Goal: Answer question/provide support: Share knowledge or assist other users

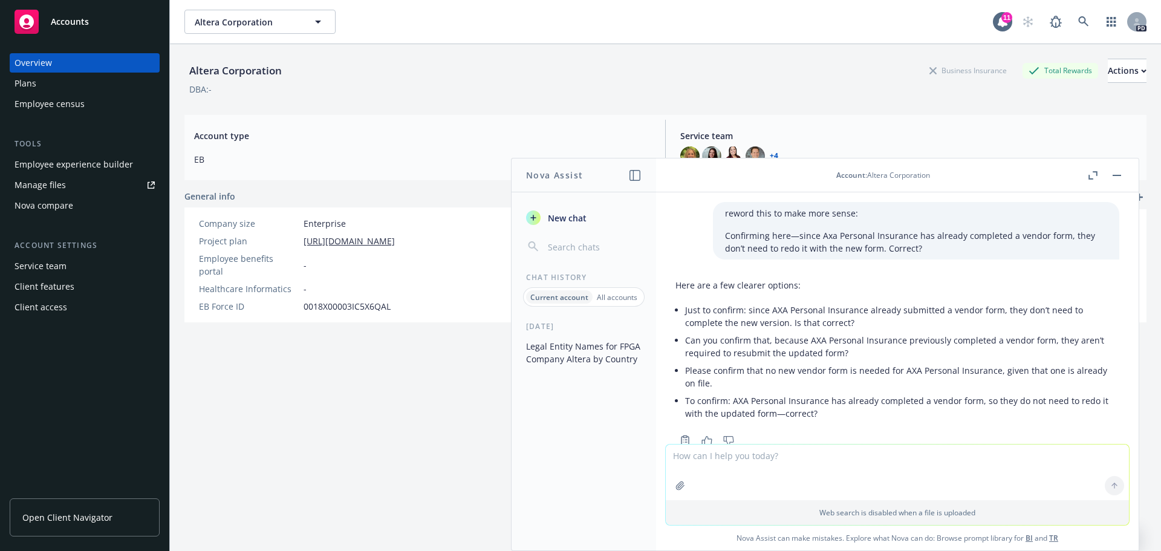
scroll to position [1085, 0]
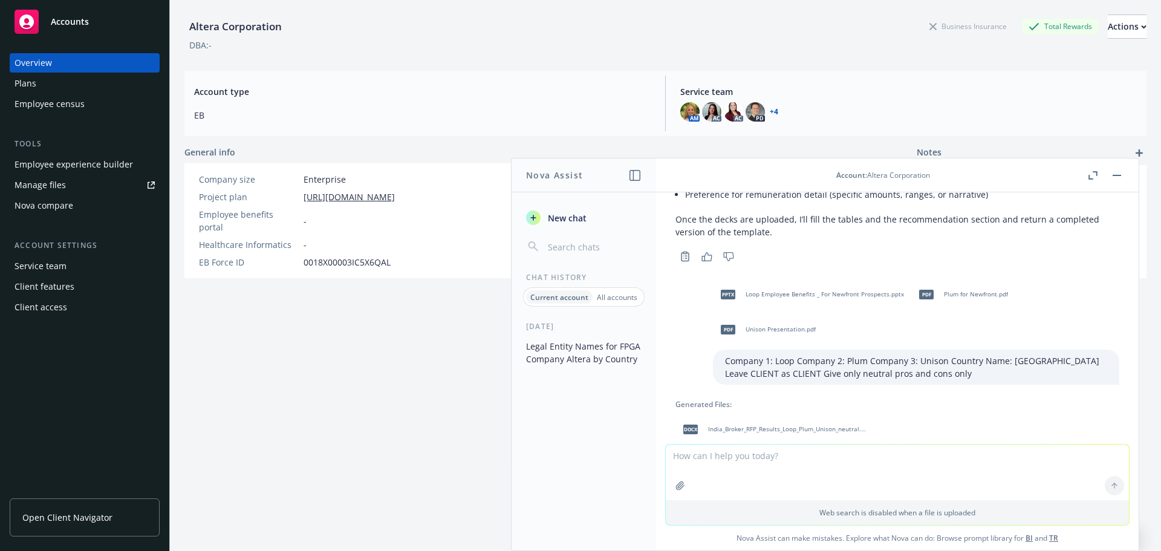
click at [554, 351] on button "Legal Entity Names for FPGA Company Altera by Country" at bounding box center [583, 352] width 125 height 33
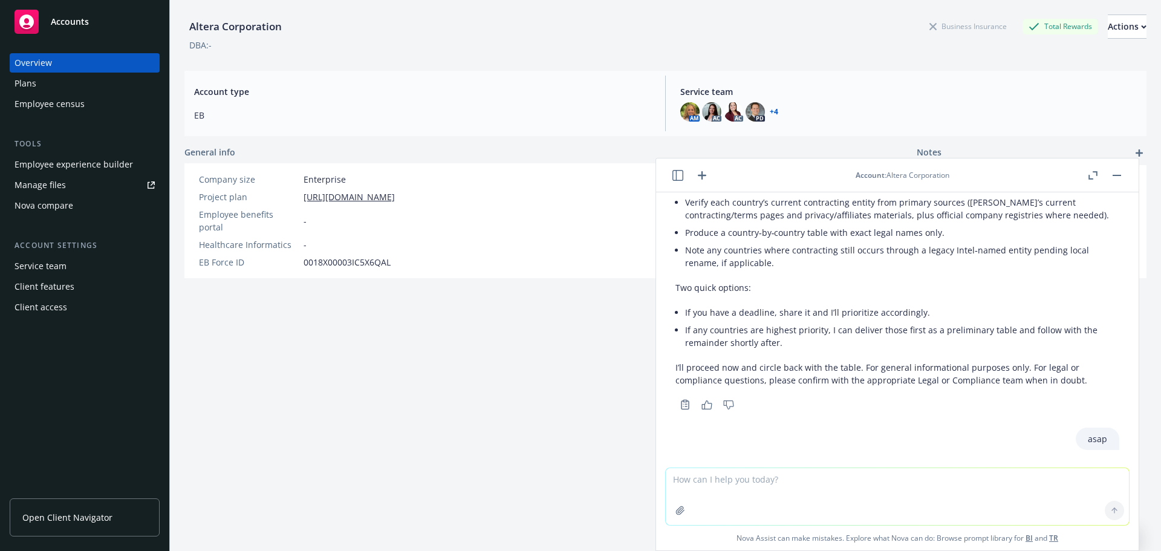
scroll to position [1331, 0]
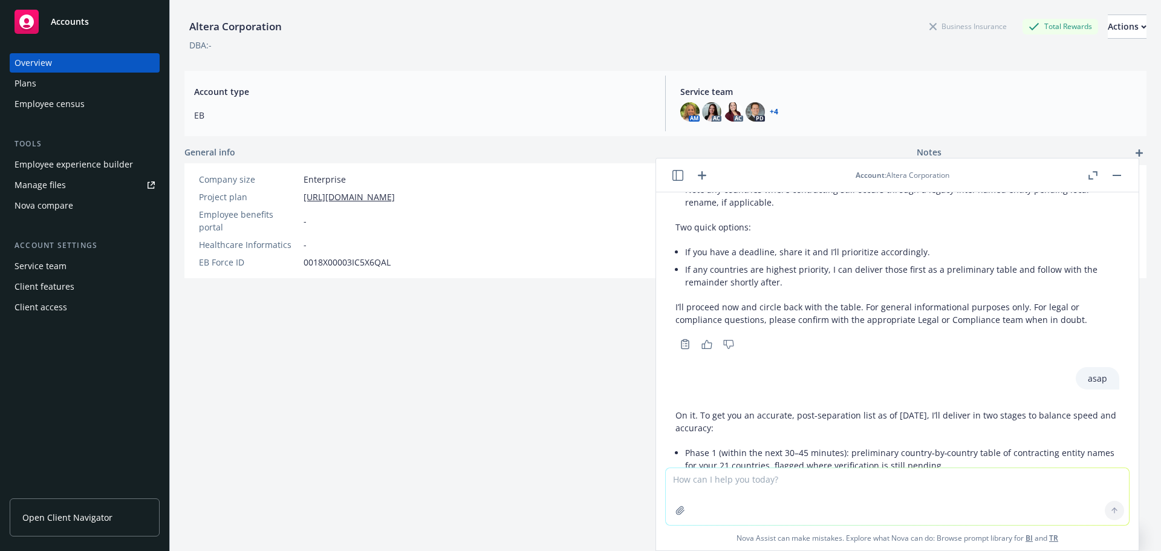
click at [968, 444] on li "Phase 1 (within the next 30–45 minutes): preliminary country‑by‑country table o…" at bounding box center [902, 459] width 434 height 30
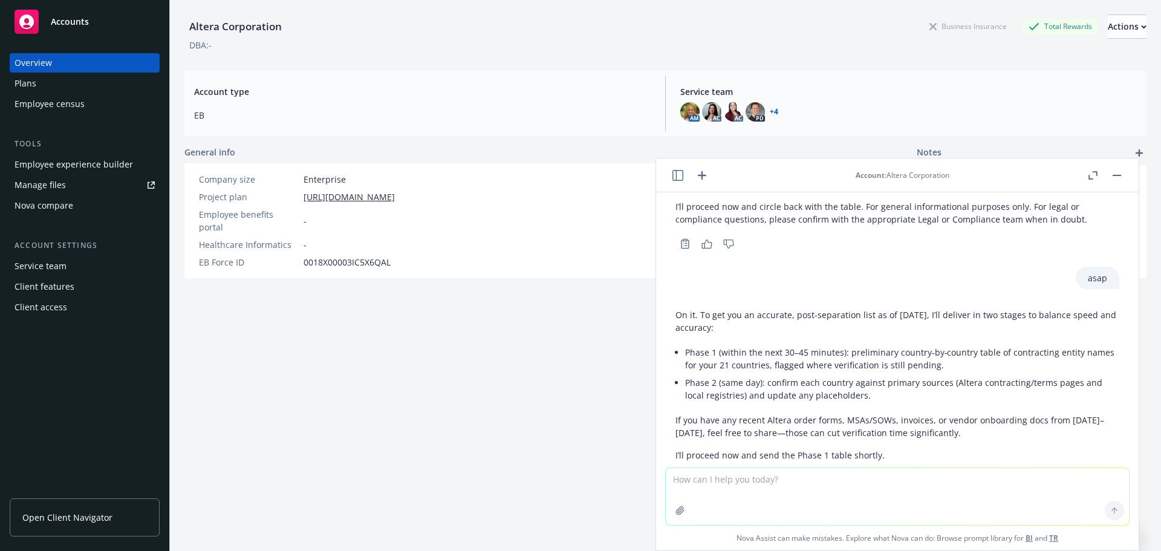
scroll to position [1452, 0]
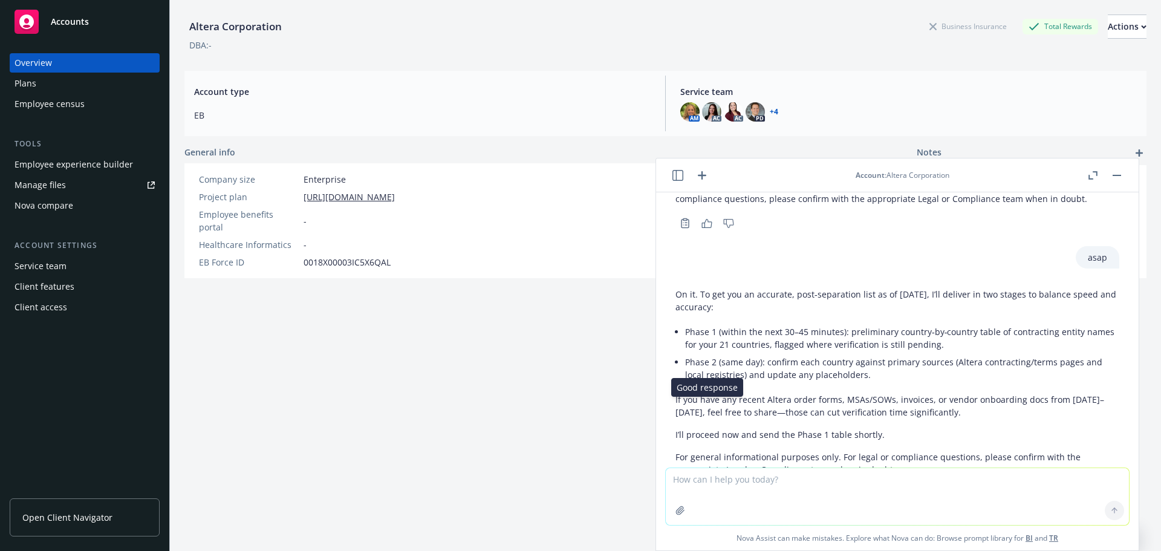
click at [706, 490] on icon "button" at bounding box center [707, 494] width 11 height 9
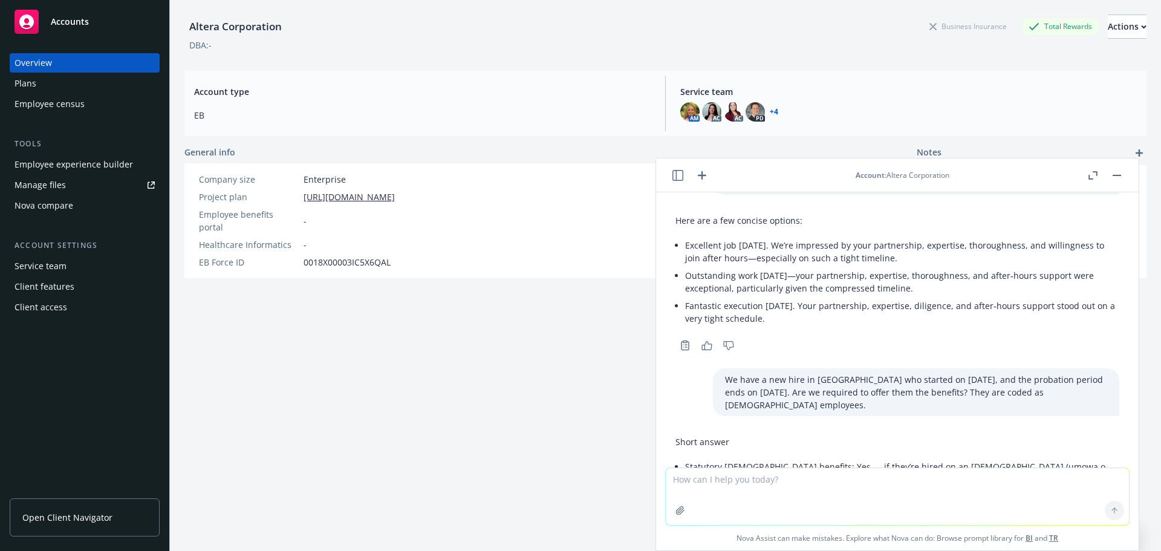
scroll to position [2160, 0]
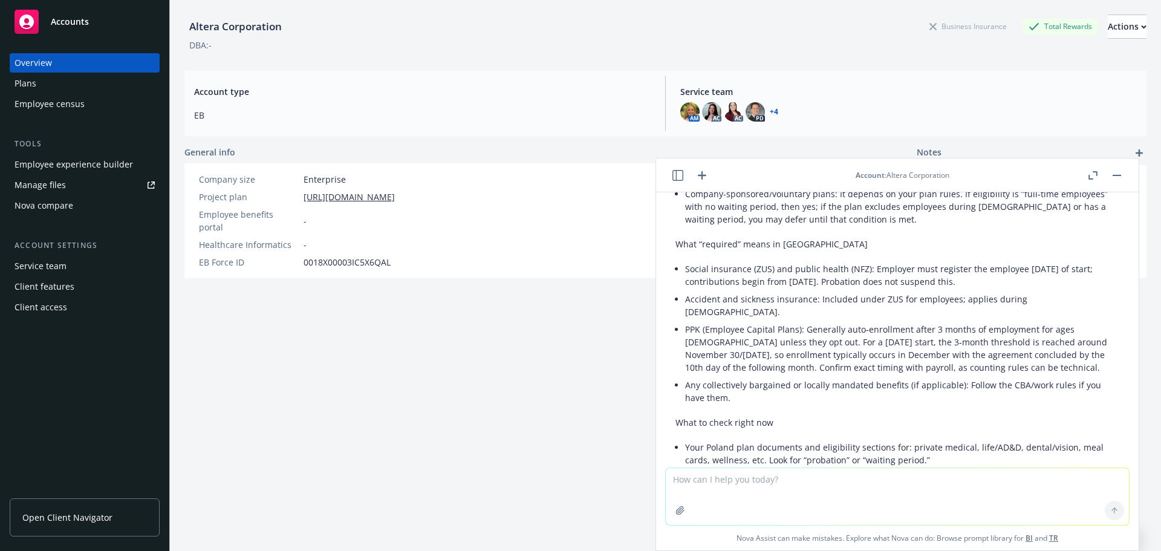
click at [691, 471] on textarea at bounding box center [897, 496] width 463 height 57
type textarea "where are you at with the altera corporation table"
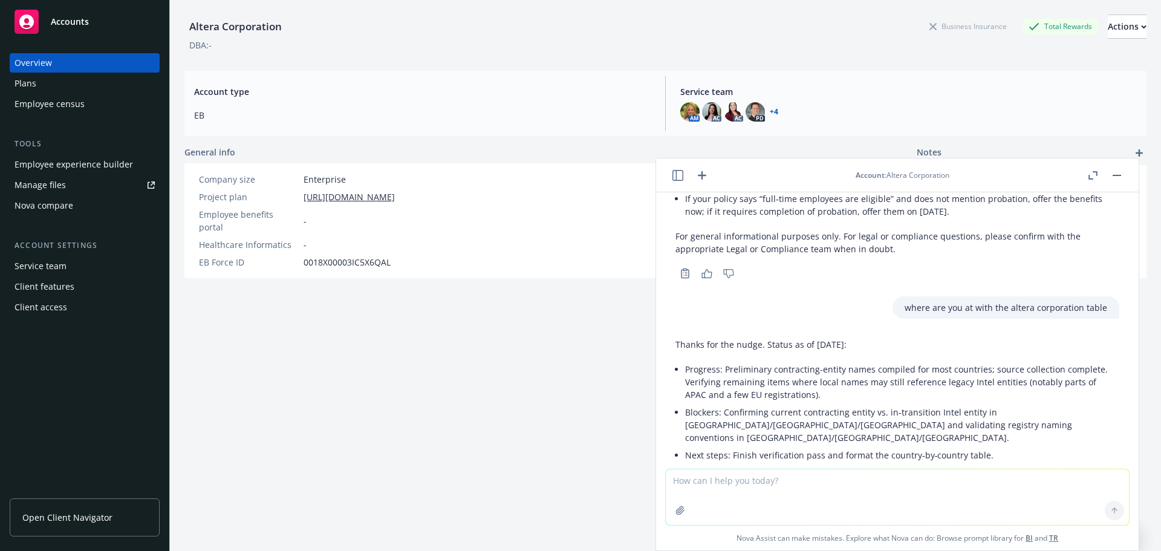
scroll to position [2470, 0]
click at [707, 483] on textarea at bounding box center [897, 497] width 463 height 56
type textarea "preliminary table now please"
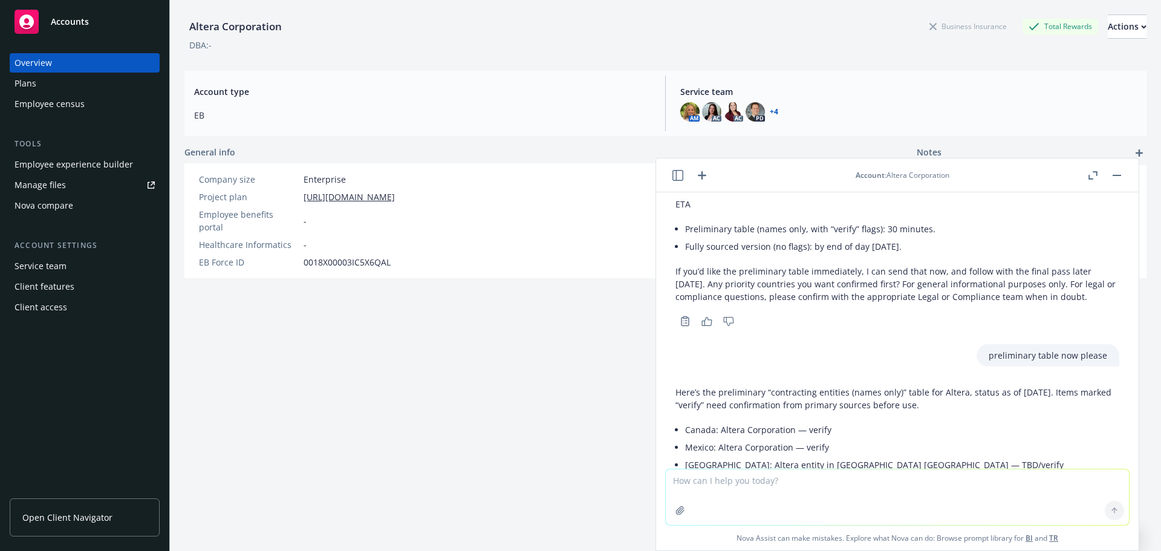
scroll to position [2740, 0]
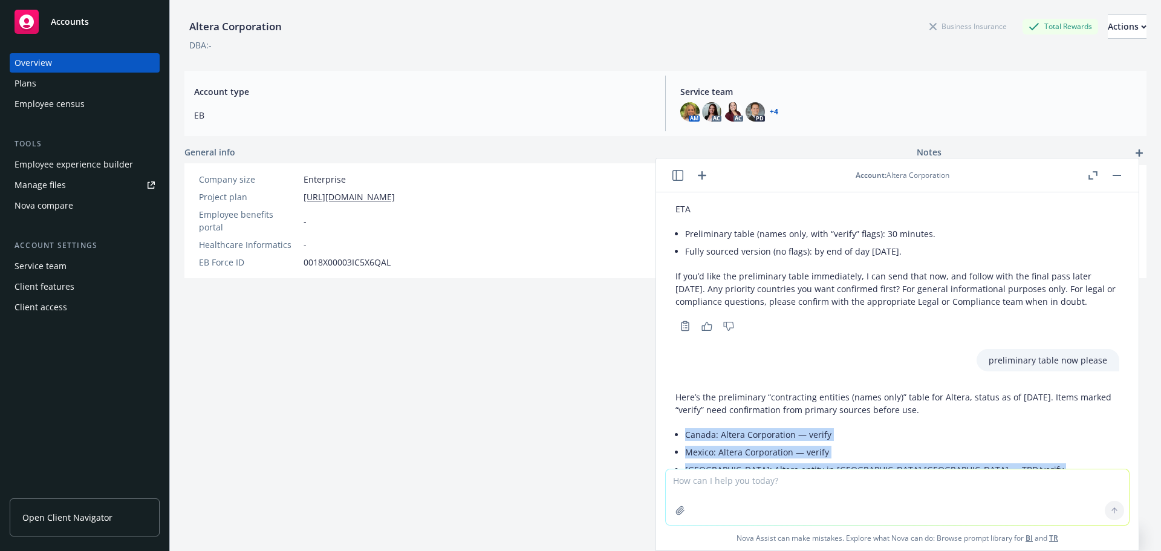
drag, startPoint x: 687, startPoint y: 270, endPoint x: 754, endPoint y: 437, distance: 179.4
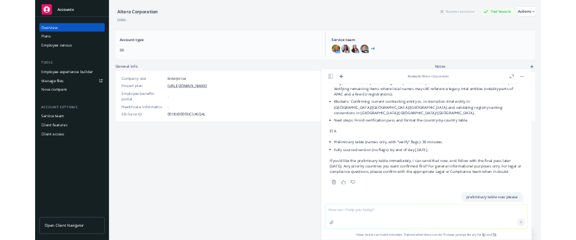
scroll to position [2604, 0]
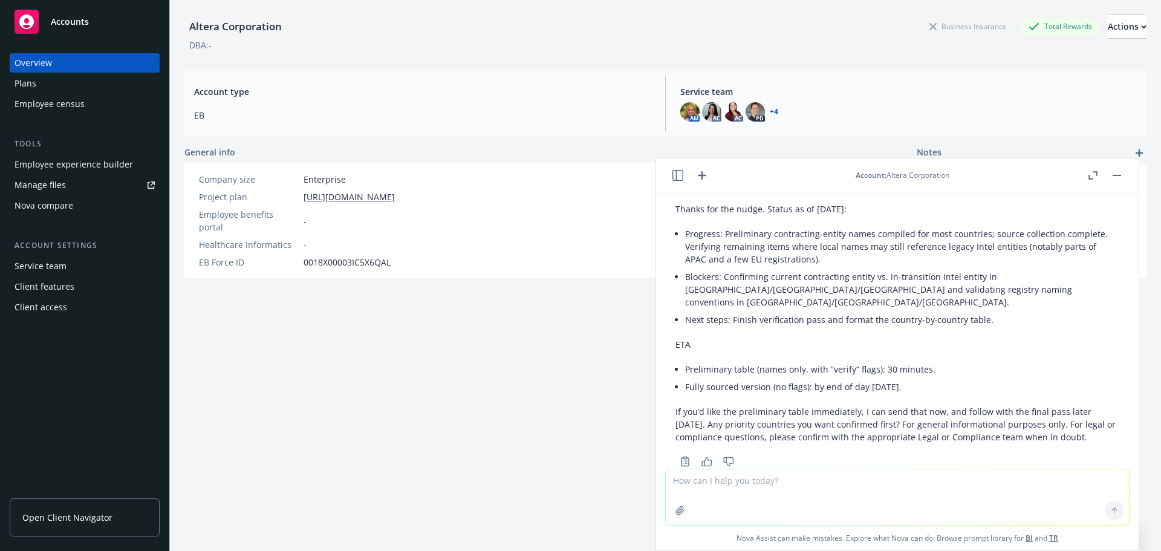
drag, startPoint x: 747, startPoint y: 390, endPoint x: 670, endPoint y: 412, distance: 80.0
copy ul "Loremi: Dolors Ametconsect — adipis Elitse: Doeius Temporincid — utlabo Etdol: …"
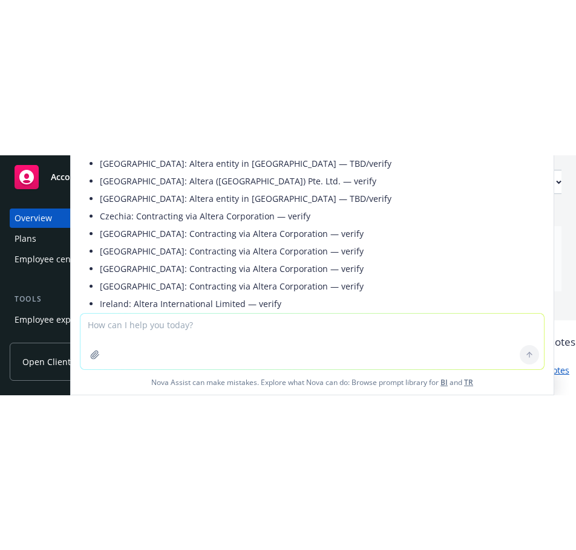
scroll to position [3224, 0]
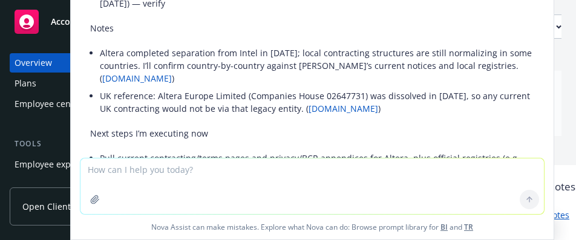
click at [124, 172] on textarea at bounding box center [311, 186] width 463 height 56
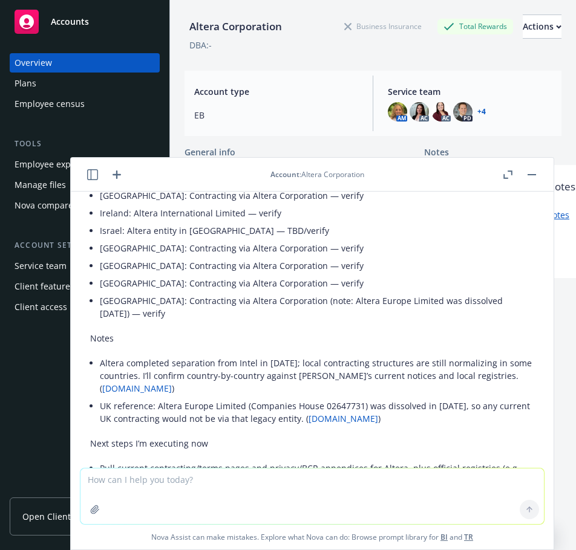
click at [201, 492] on textarea at bounding box center [311, 497] width 463 height 56
click at [165, 492] on textarea at bounding box center [311, 497] width 463 height 56
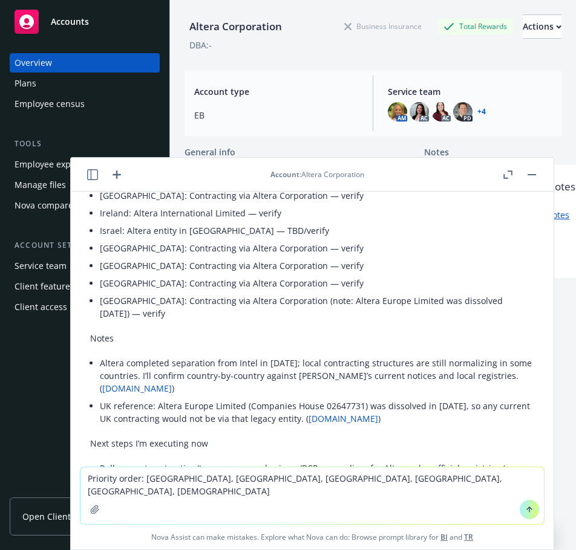
type textarea "Priority order: [GEOGRAPHIC_DATA], [GEOGRAPHIC_DATA], [GEOGRAPHIC_DATA], [GEOGR…"
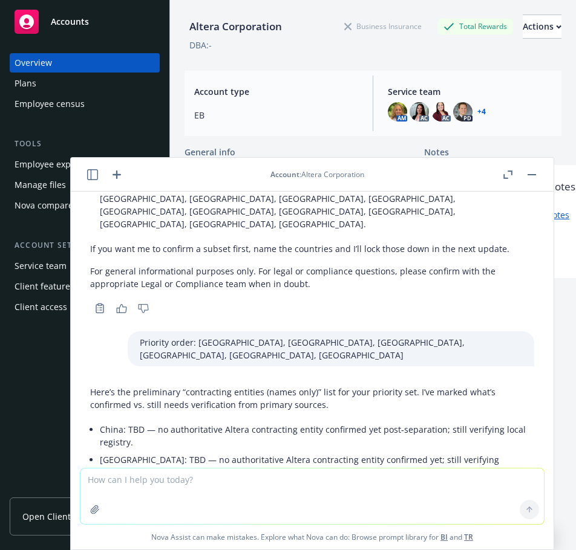
scroll to position [3489, 0]
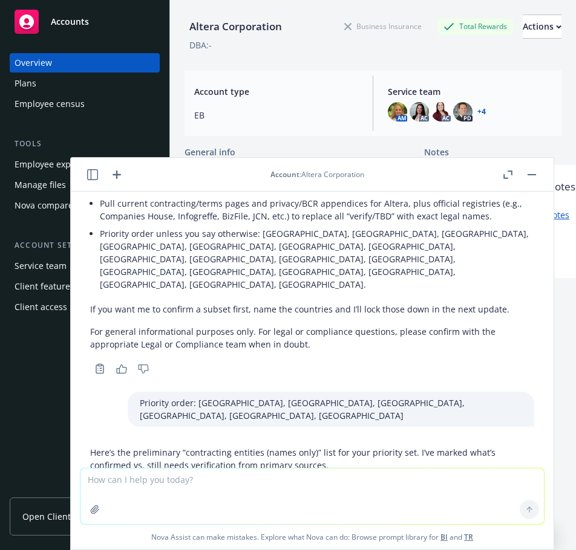
drag, startPoint x: 125, startPoint y: 336, endPoint x: 351, endPoint y: 336, distance: 225.6
click at [351, 542] on li "[GEOGRAPHIC_DATA]: Altera Semiconductor Technology ([GEOGRAPHIC_DATA]) Private …" at bounding box center [317, 557] width 434 height 30
copy li "Altera Semiconductor Technology ([GEOGRAPHIC_DATA]) Private Limited"
click at [166, 512] on li "[GEOGRAPHIC_DATA]: TBD — no authoritative Altera contracting entity confirmed y…" at bounding box center [317, 527] width 434 height 30
drag, startPoint x: 140, startPoint y: 353, endPoint x: 328, endPoint y: 352, distance: 188.1
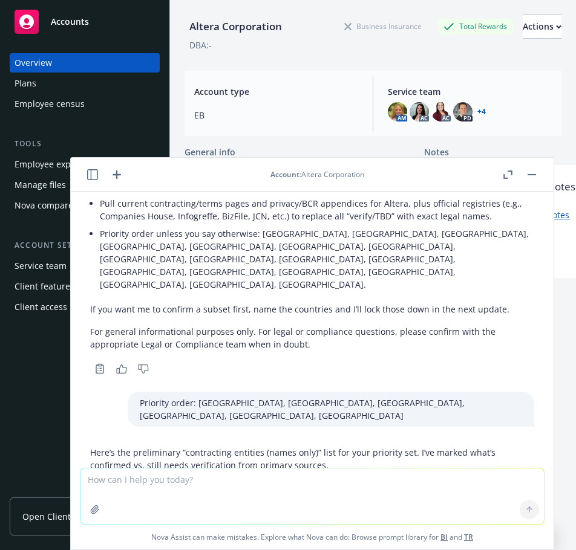
copy li "Altera Semiconductor Technology (M) Sdn. Bhd."
drag, startPoint x: 132, startPoint y: 398, endPoint x: 330, endPoint y: 397, distance: 197.2
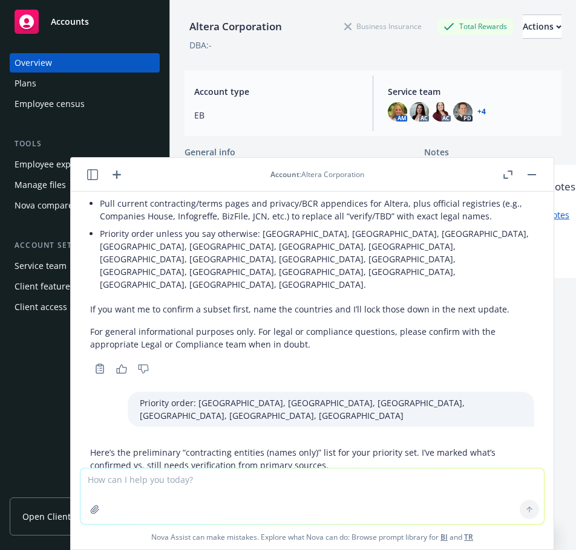
copy li "Altera Semiconductor Technology Taiwan Co., Ltd."
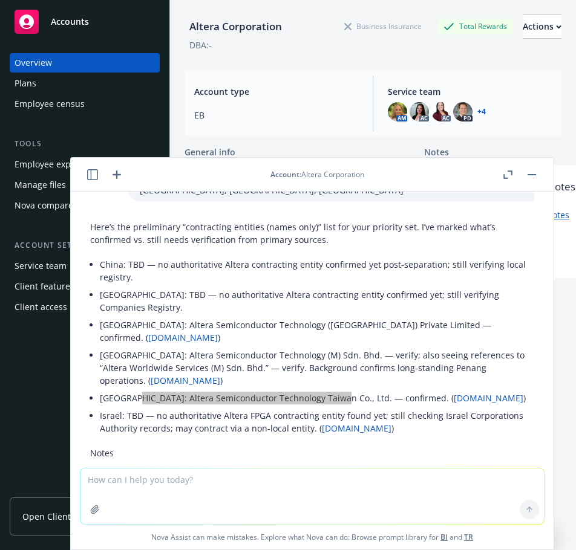
scroll to position [3791, 0]
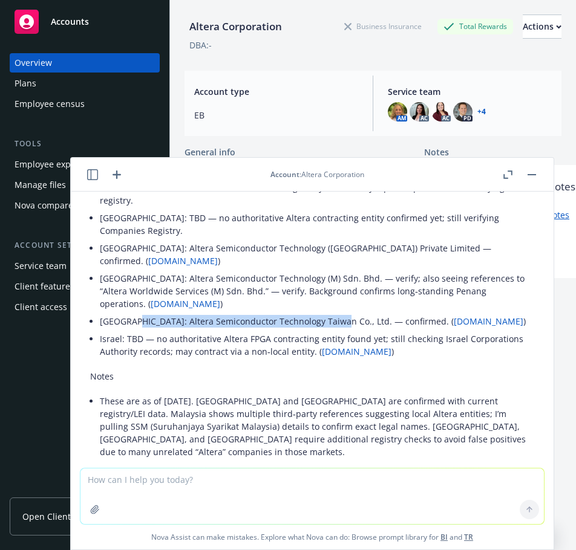
click at [137, 483] on textarea at bounding box center [311, 497] width 463 height 56
click at [161, 484] on textarea at bounding box center [311, 497] width 463 height 56
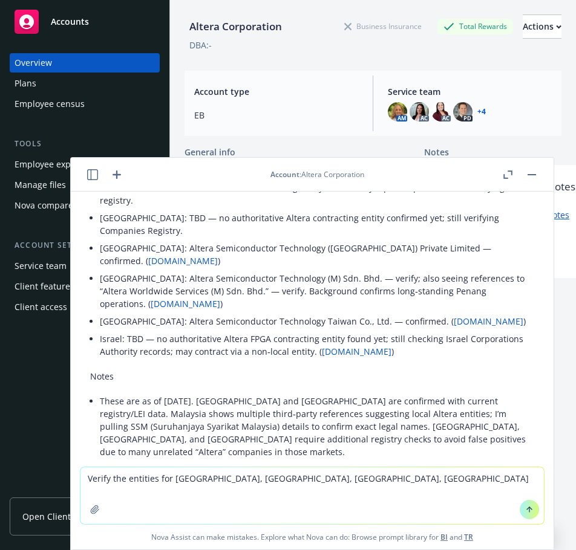
type textarea "Verify the entities for [GEOGRAPHIC_DATA], [GEOGRAPHIC_DATA], [GEOGRAPHIC_DATA]…"
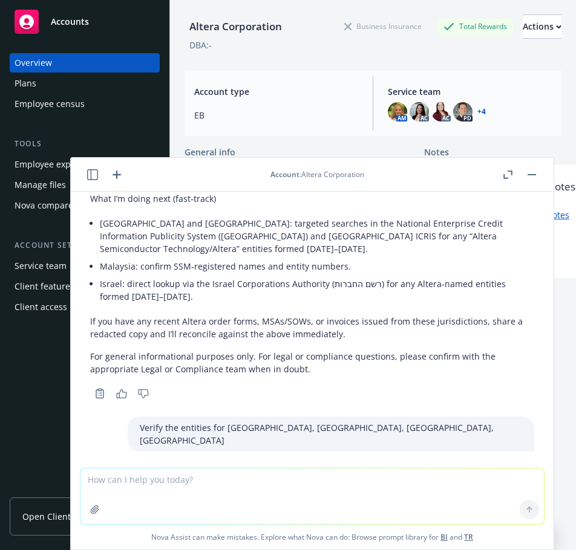
scroll to position [4059, 0]
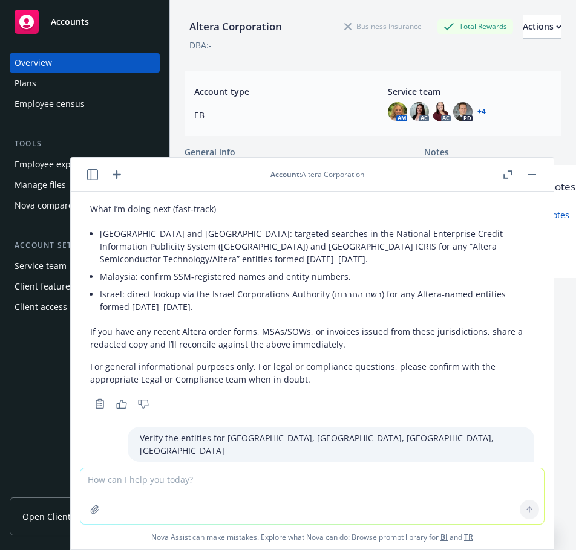
drag, startPoint x: 126, startPoint y: 280, endPoint x: 282, endPoint y: 281, distance: 156.0
click at [282, 526] on li "[GEOGRAPHIC_DATA]: Altera [GEOGRAPHIC_DATA] K.K. (日本アルテラ株式会社). Legacy filings a…" at bounding box center [317, 554] width 434 height 56
copy li "Altera Japan K.K. (日本アルテラ株式会社)"
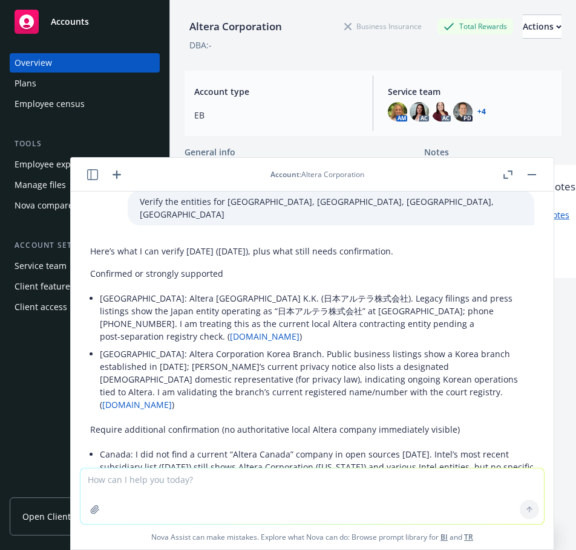
scroll to position [4301, 0]
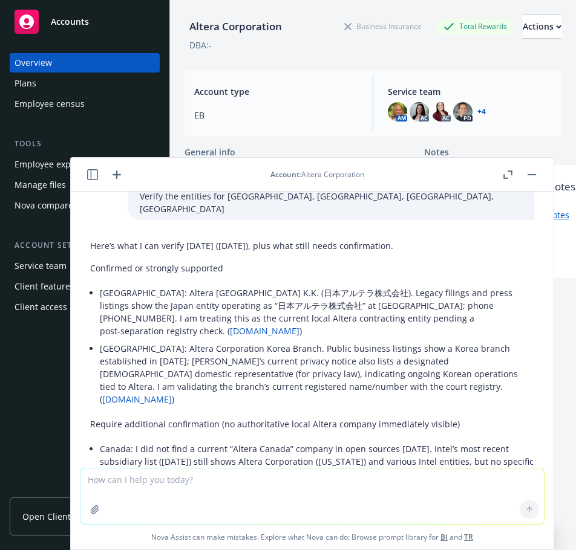
drag, startPoint x: 275, startPoint y: 363, endPoint x: 276, endPoint y: 386, distance: 23.1
click at [535, 178] on button "button" at bounding box center [531, 175] width 15 height 15
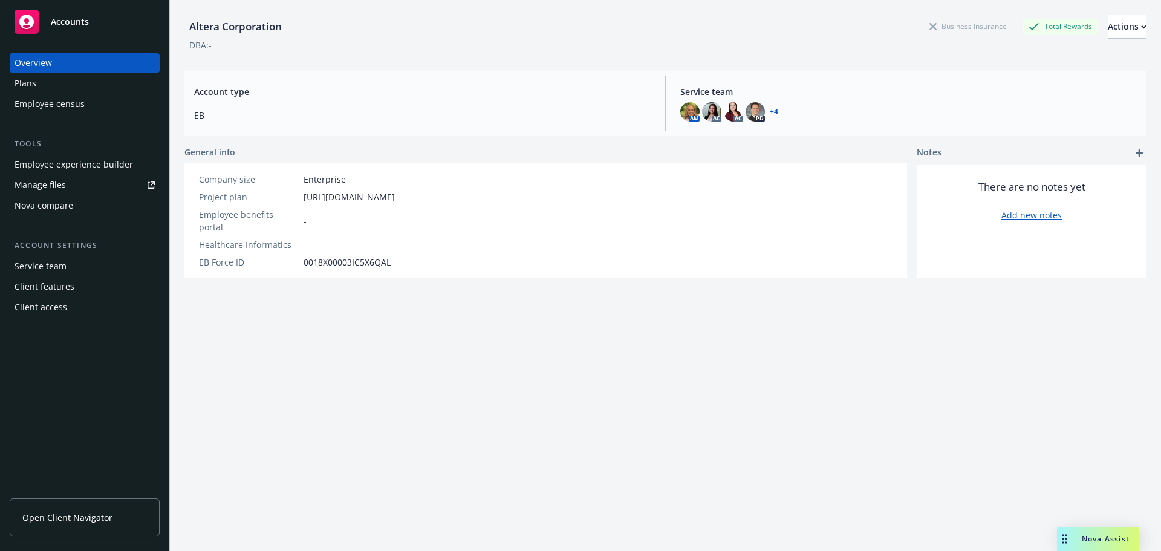
click at [342, 342] on div "Altera Corporation Business Insurance Total Rewards Actions DBA: - Account type…" at bounding box center [665, 268] width 962 height 536
click at [1071, 540] on div "Drag to move" at bounding box center [1064, 539] width 15 height 24
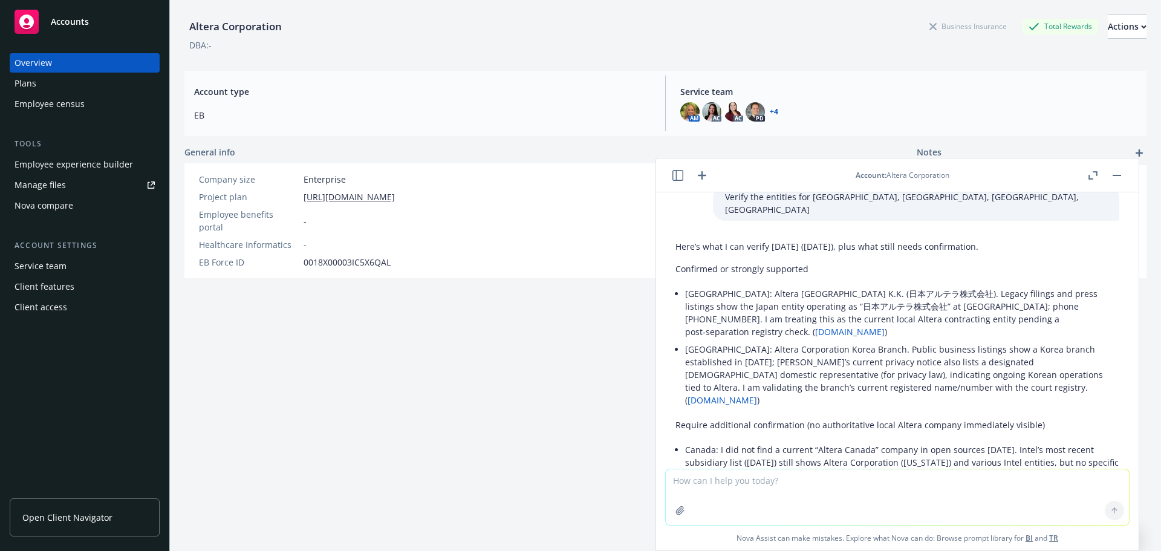
click at [820, 472] on textarea at bounding box center [897, 497] width 463 height 56
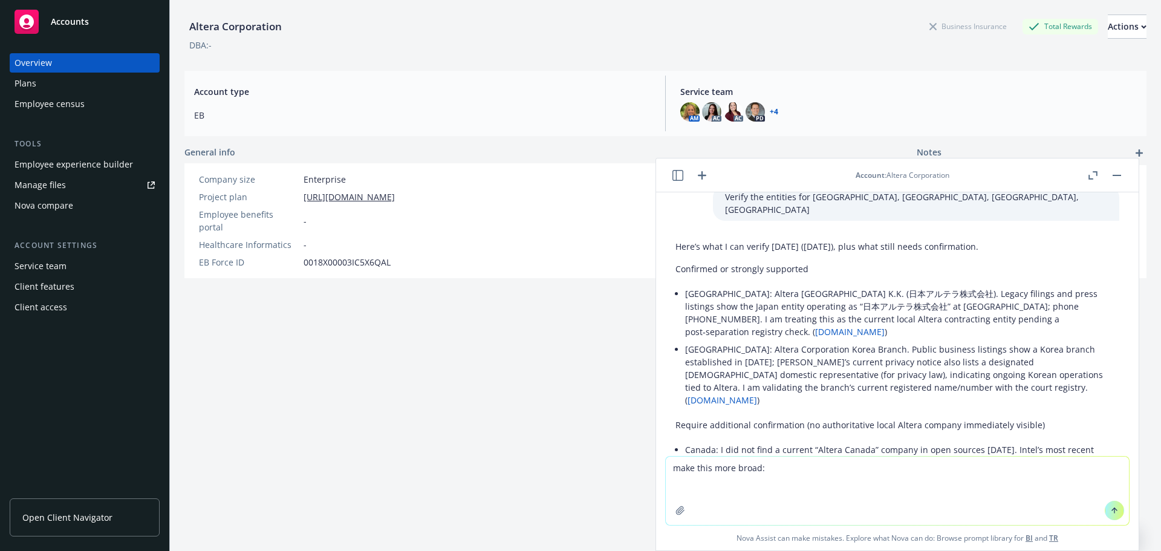
paste textarea "Thanks for your question! That employee will then be automatically enrolled in …"
type textarea "make this more broad: Thanks for your question! That employee will then be auto…"
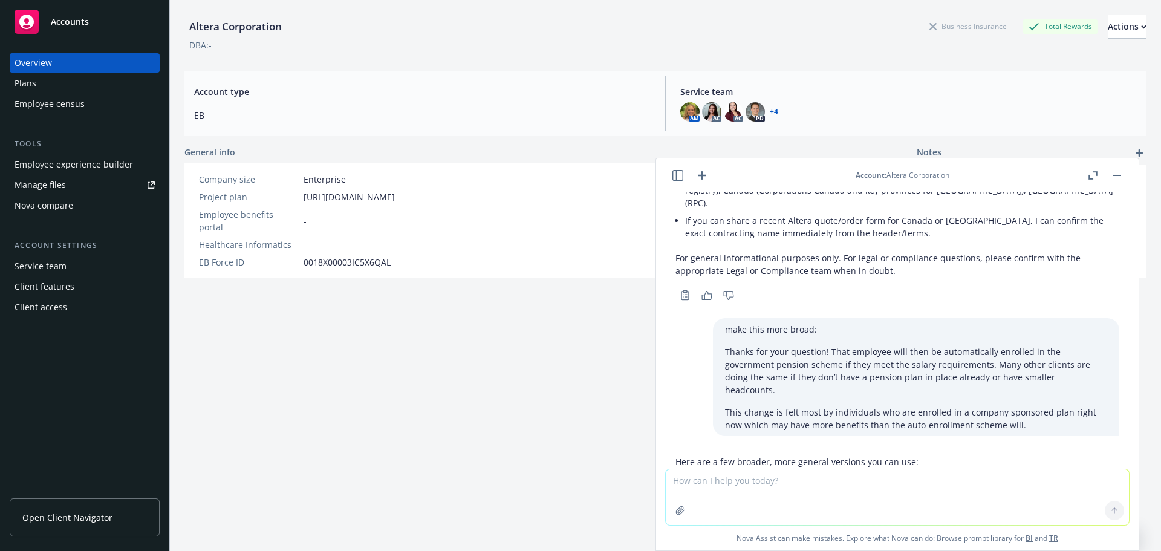
scroll to position [4707, 0]
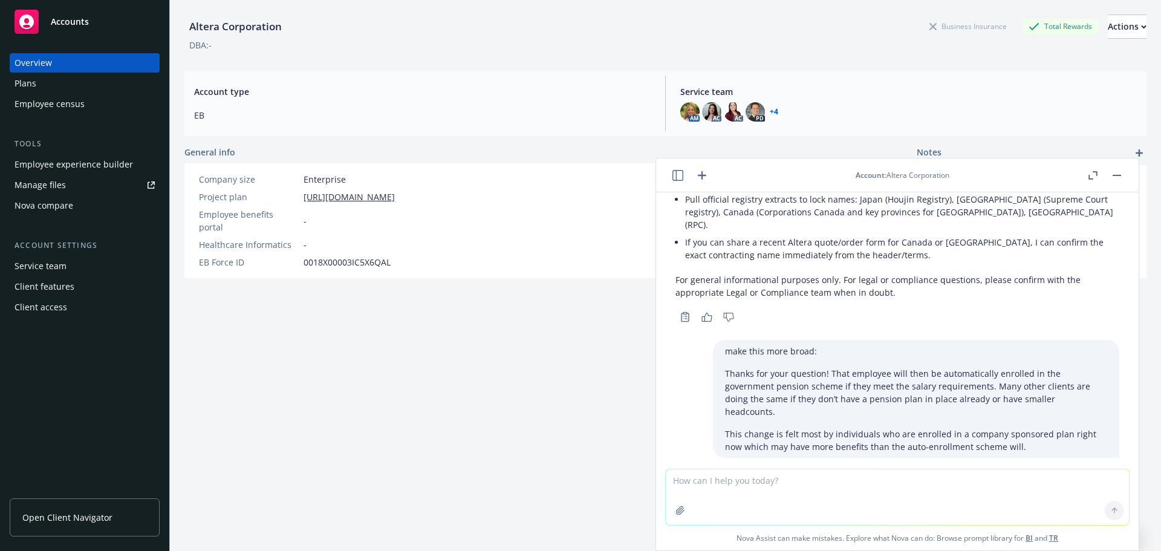
drag, startPoint x: 686, startPoint y: 226, endPoint x: 832, endPoint y: 278, distance: 155.3
click at [832, 522] on li "Thank you for the question. If an employee meets the applicable eligibility and…" at bounding box center [902, 556] width 434 height 68
copy li "Thank you for the question. If an employee meets the applicable eligibility and…"
